Goal: Download file/media

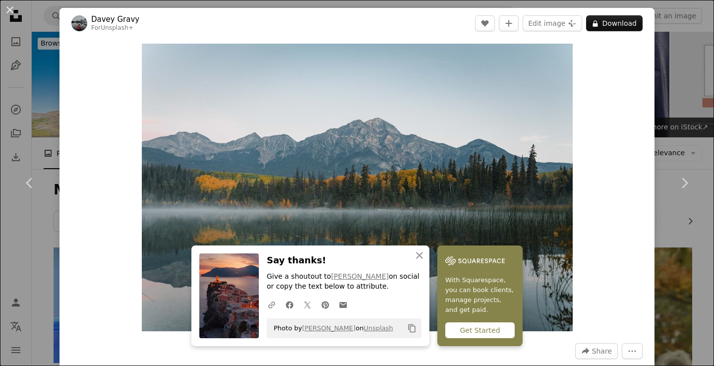
scroll to position [481, 0]
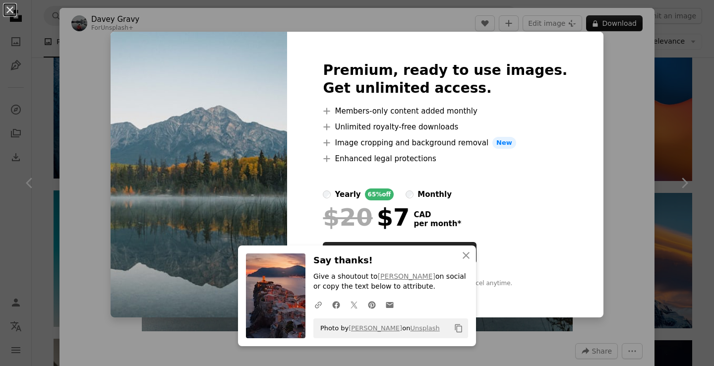
click at [689, 133] on div "An X shape An X shape Close Say thanks! Give a shoutout to [PERSON_NAME] on soc…" at bounding box center [357, 183] width 714 height 366
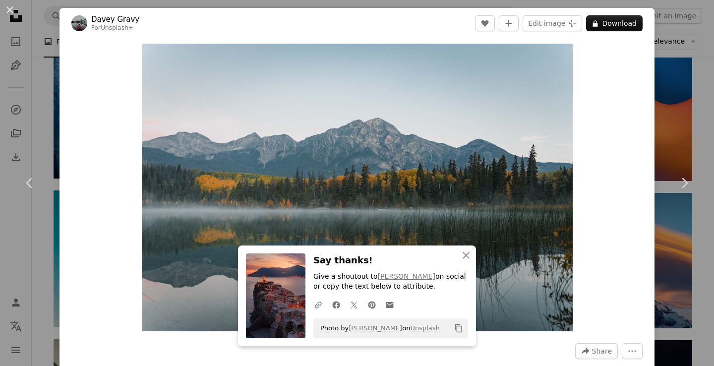
click at [689, 133] on div "An X shape Chevron left Chevron right An X shape Close Say thanks! Give a shout…" at bounding box center [357, 183] width 714 height 366
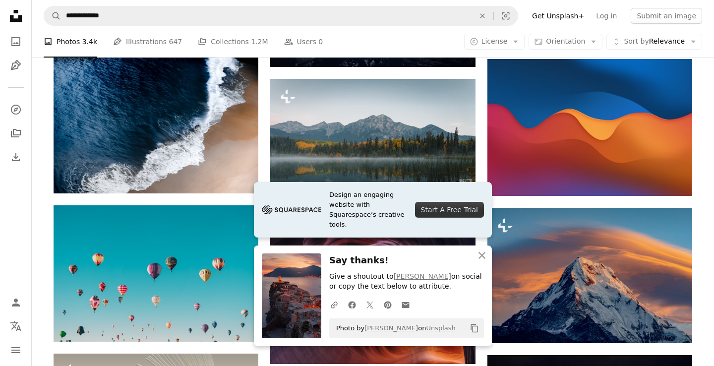
scroll to position [460, 0]
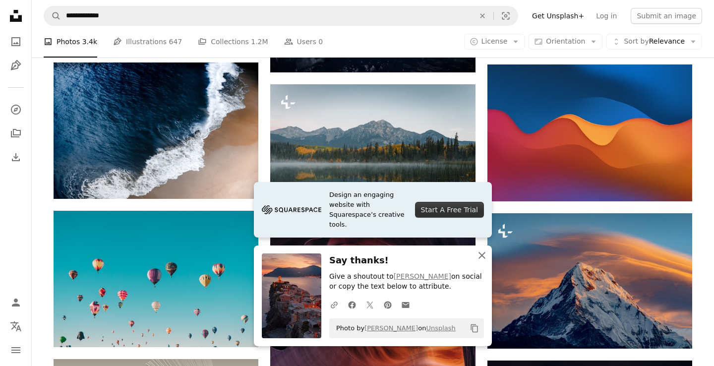
click at [488, 258] on button "An X shape Close" at bounding box center [482, 255] width 20 height 20
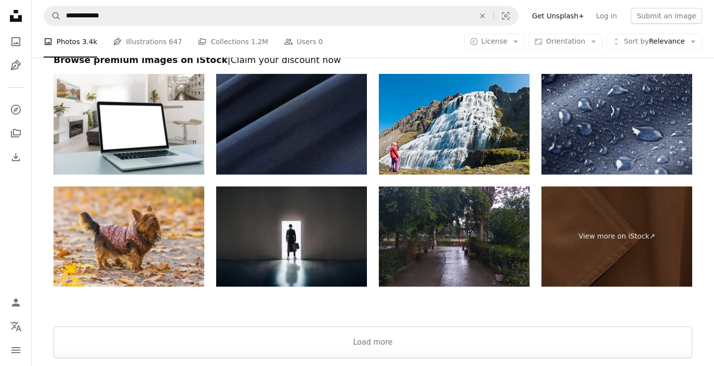
scroll to position [1614, 0]
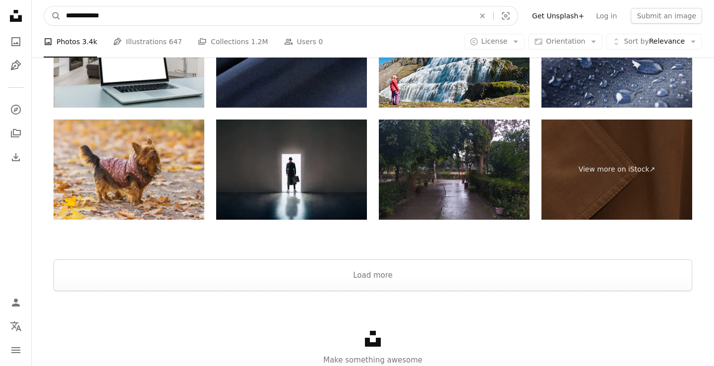
click at [163, 20] on input "**********" at bounding box center [266, 15] width 410 height 19
type input "**********"
click at [53, 16] on button "A magnifying glass" at bounding box center [52, 15] width 17 height 19
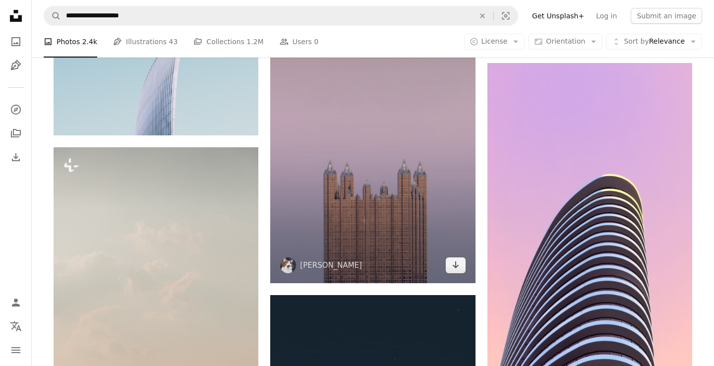
scroll to position [1245, 0]
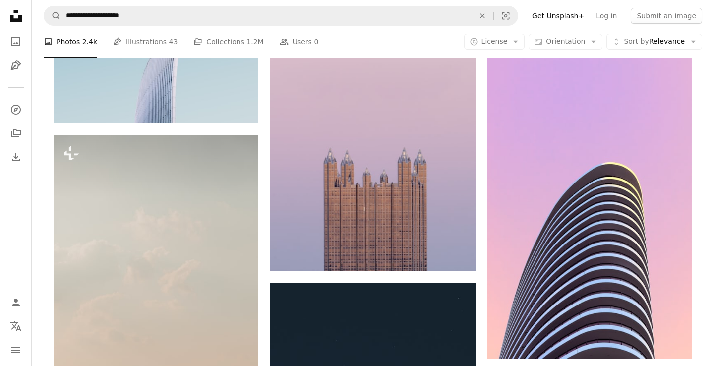
scroll to position [1614, 0]
